Goal: Task Accomplishment & Management: Manage account settings

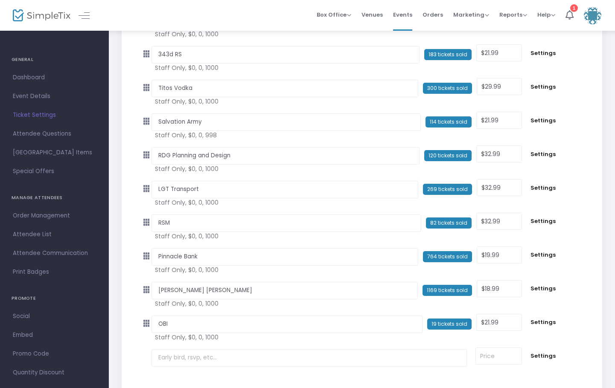
scroll to position [2992, 0]
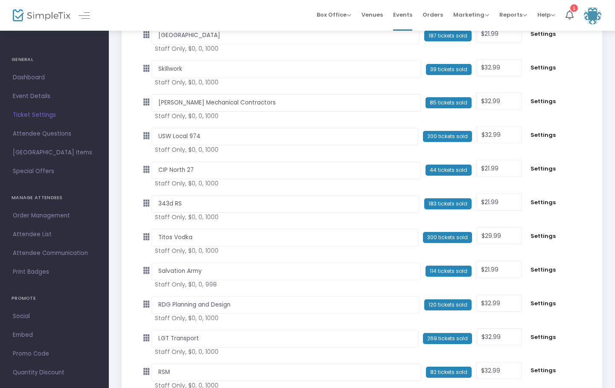
scroll to position [2992, 0]
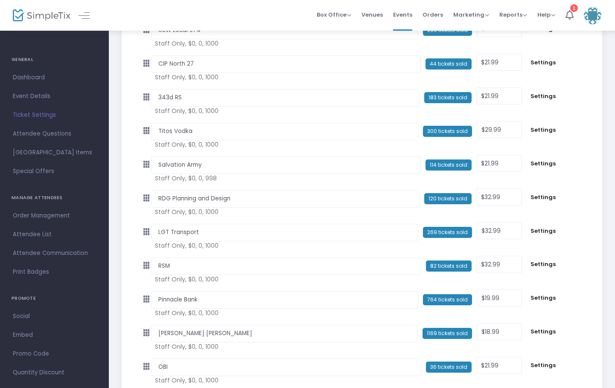
scroll to position [2992, 0]
